Goal: Task Accomplishment & Management: Complete application form

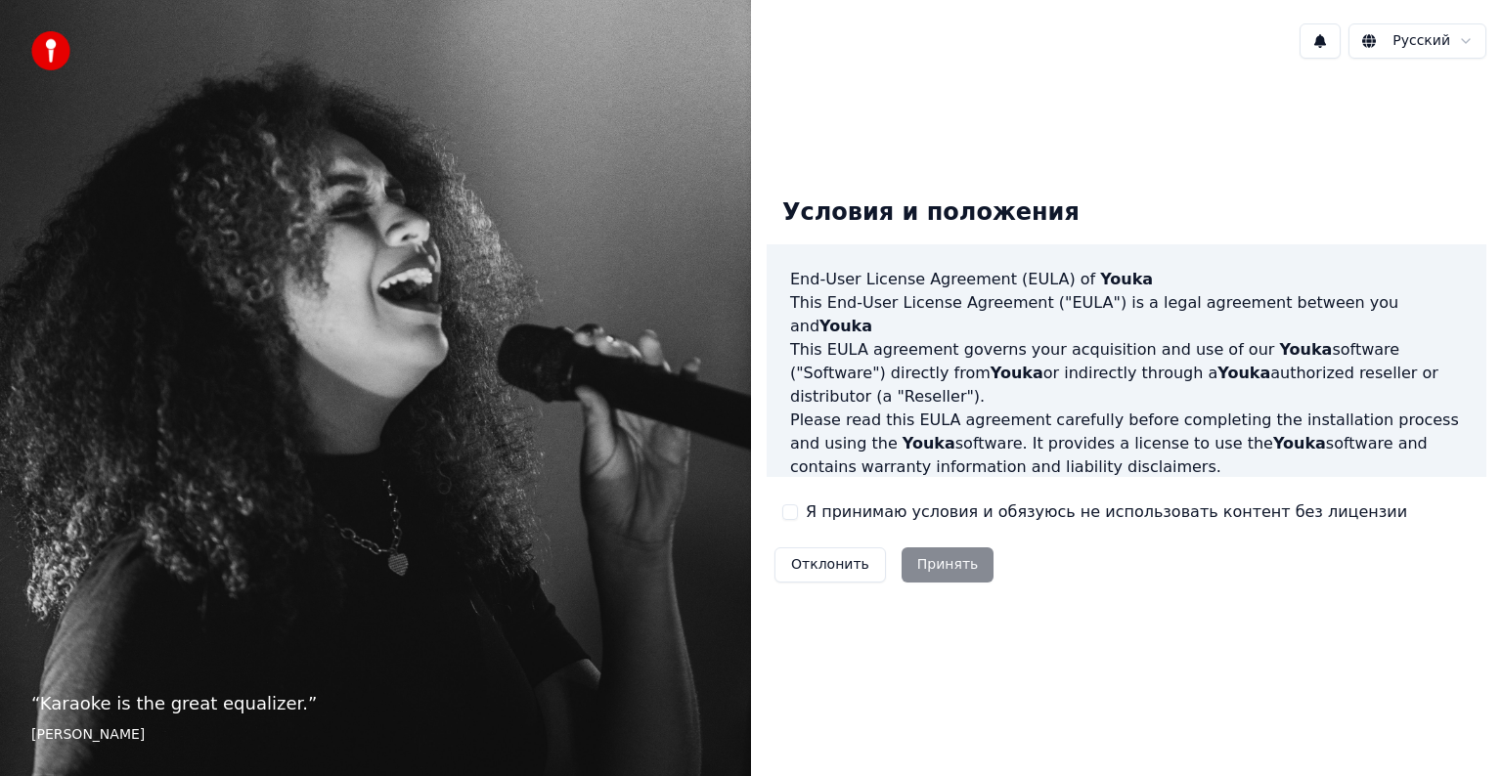
click at [812, 514] on label "Я принимаю условия и обязуюсь не использовать контент без лицензии" at bounding box center [1106, 512] width 601 height 23
click at [798, 514] on button "Я принимаю условия и обязуюсь не использовать контент без лицензии" at bounding box center [790, 512] width 16 height 16
click at [919, 551] on button "Принять" at bounding box center [947, 565] width 93 height 35
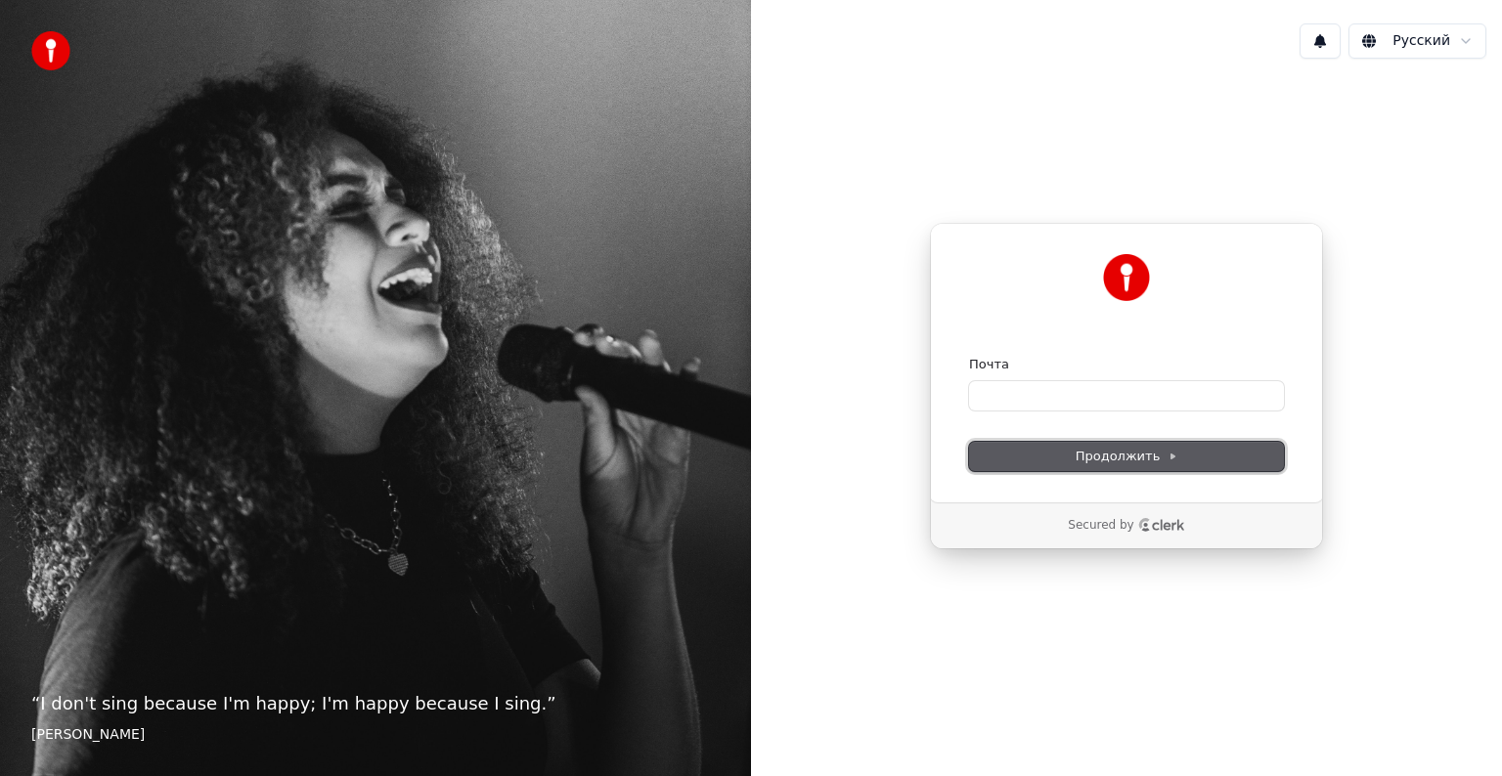
click at [1116, 463] on span "Продолжить" at bounding box center [1126, 457] width 103 height 18
